Goal: Transaction & Acquisition: Book appointment/travel/reservation

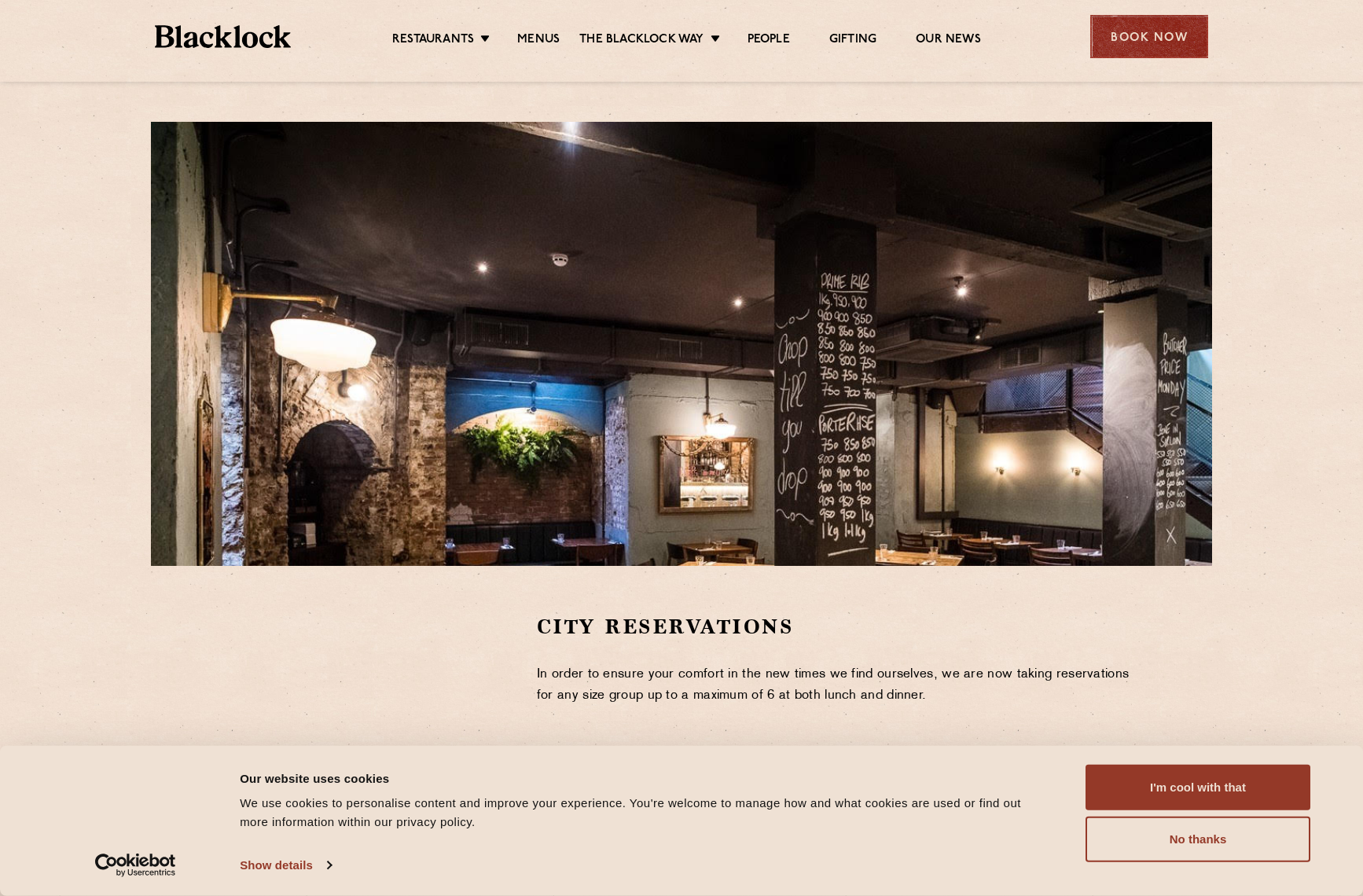
click at [1122, 38] on div "Book Now" at bounding box center [1150, 36] width 118 height 43
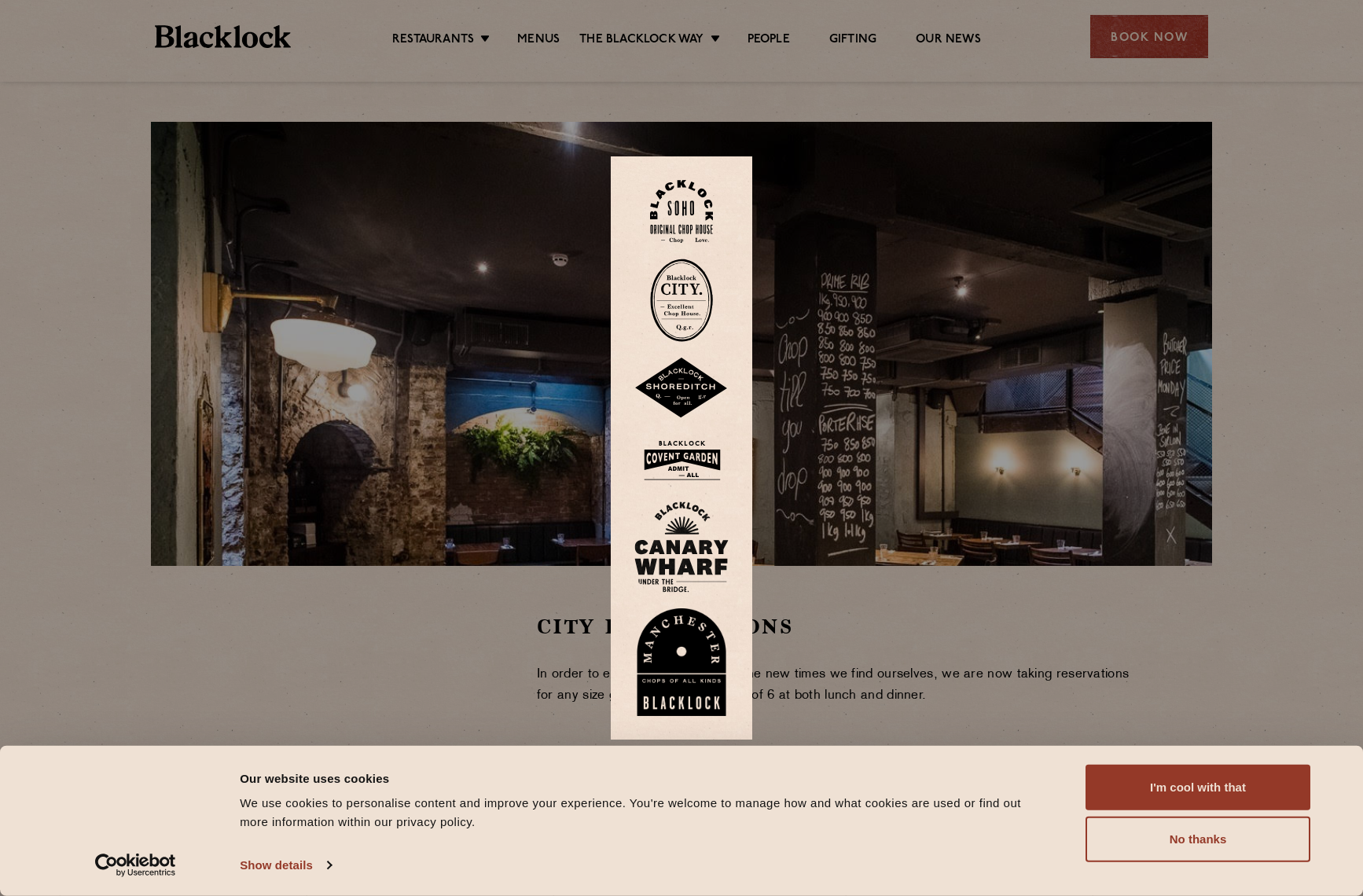
click at [675, 291] on img at bounding box center [682, 300] width 63 height 83
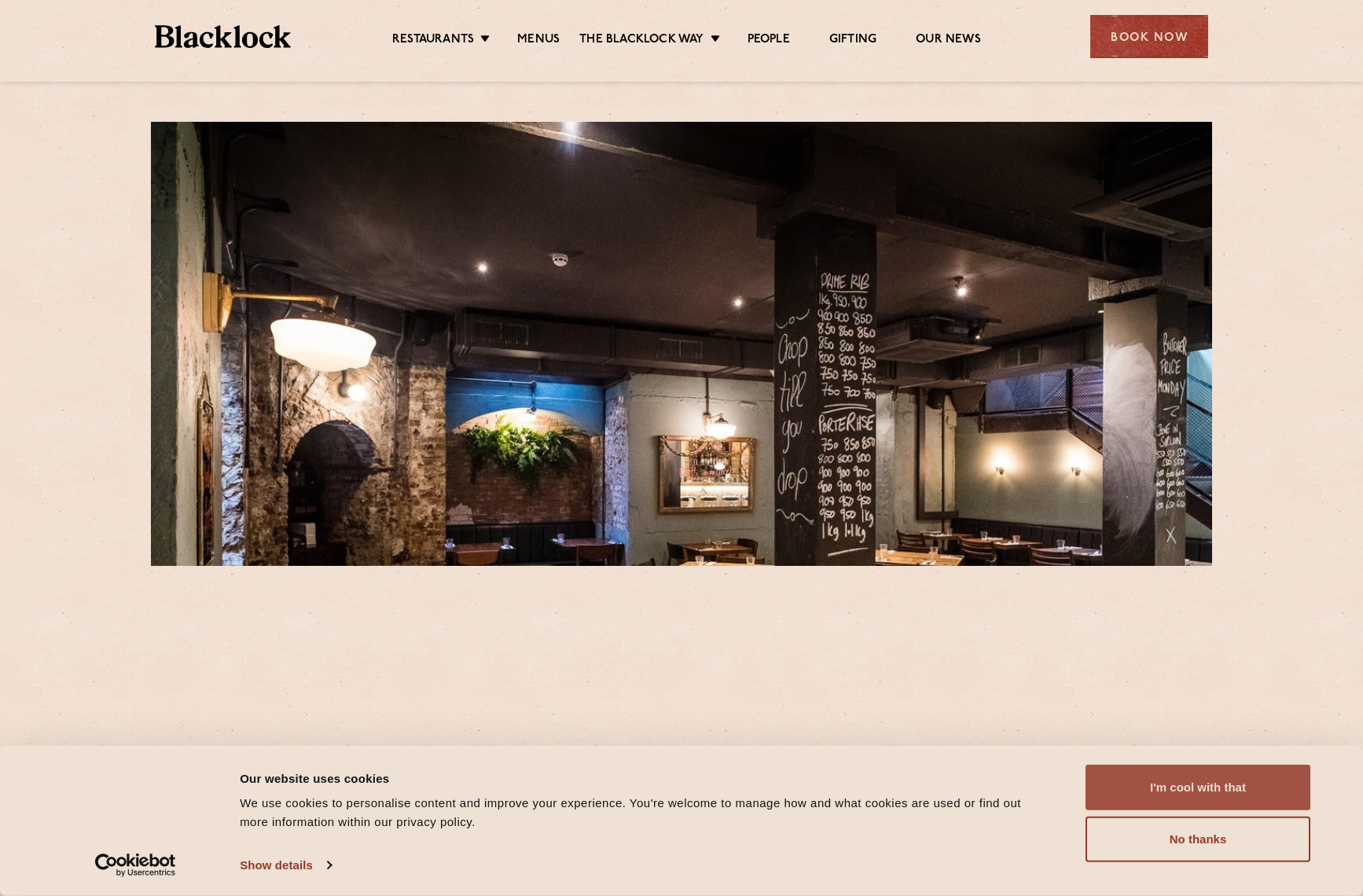
click at [1162, 777] on button "I'm cool with that" at bounding box center [1198, 787] width 224 height 45
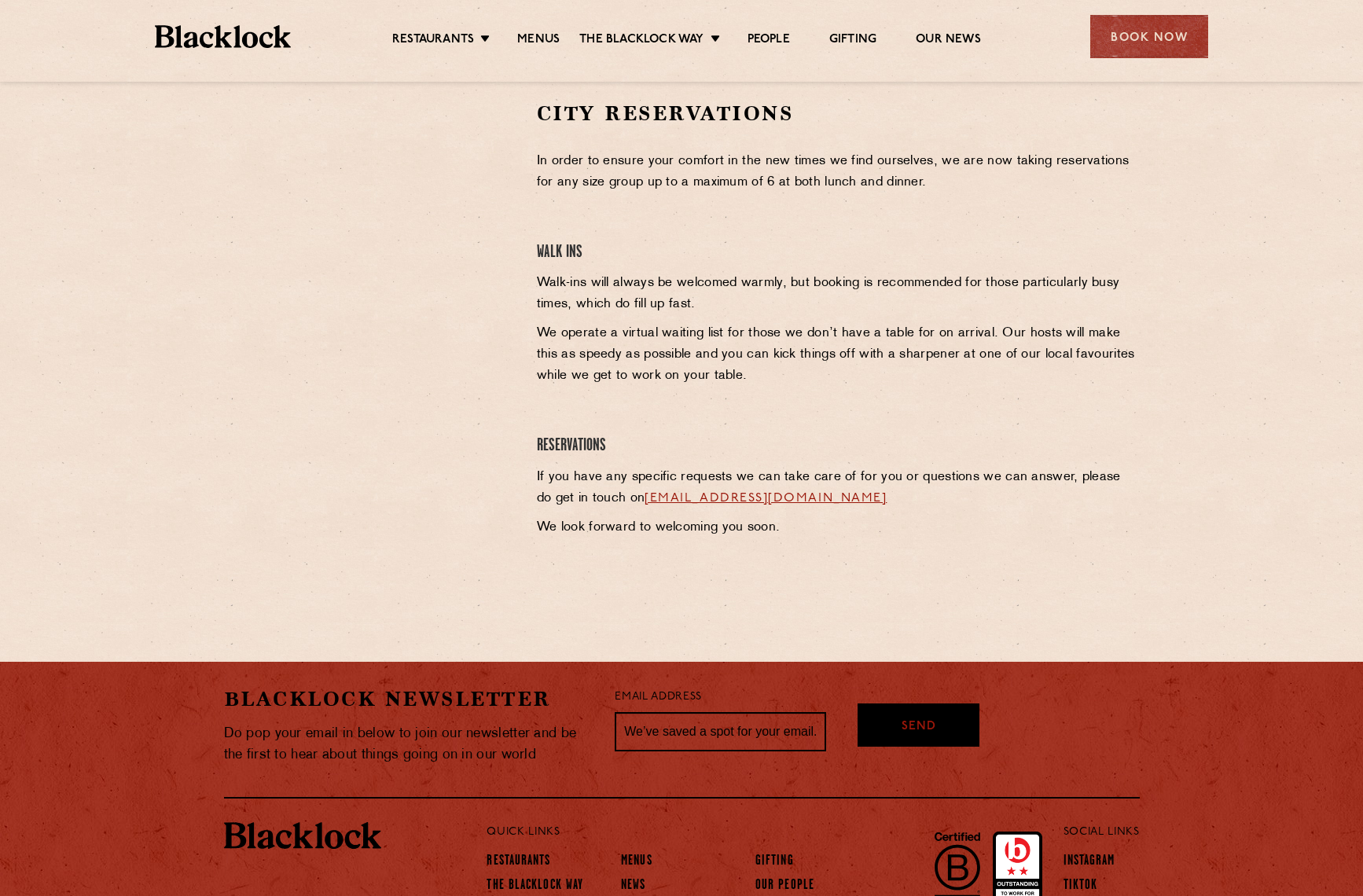
scroll to position [553, 0]
